Goal: Navigation & Orientation: Find specific page/section

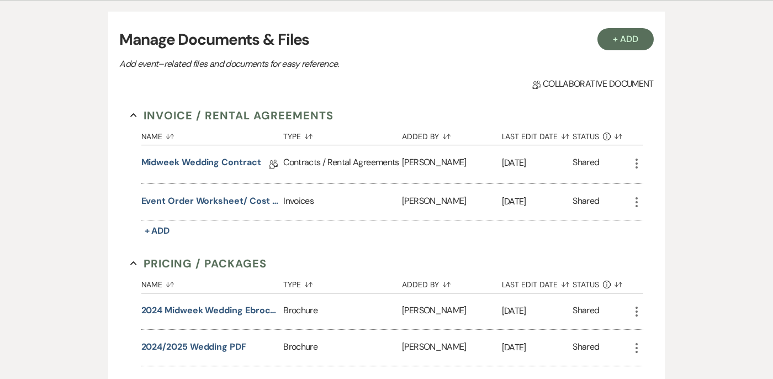
scroll to position [235, 0]
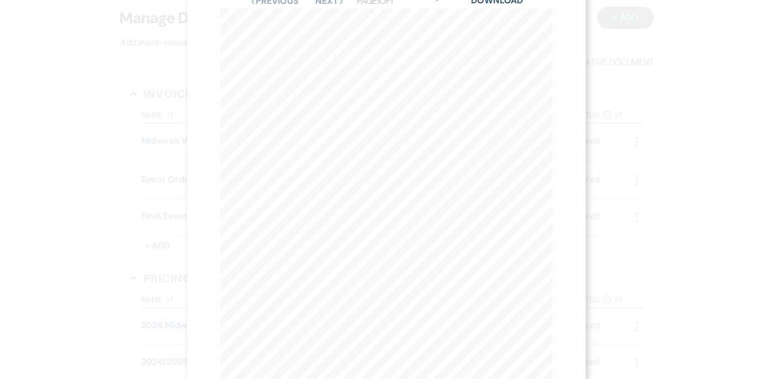
scroll to position [40, 0]
